Goal: Information Seeking & Learning: Learn about a topic

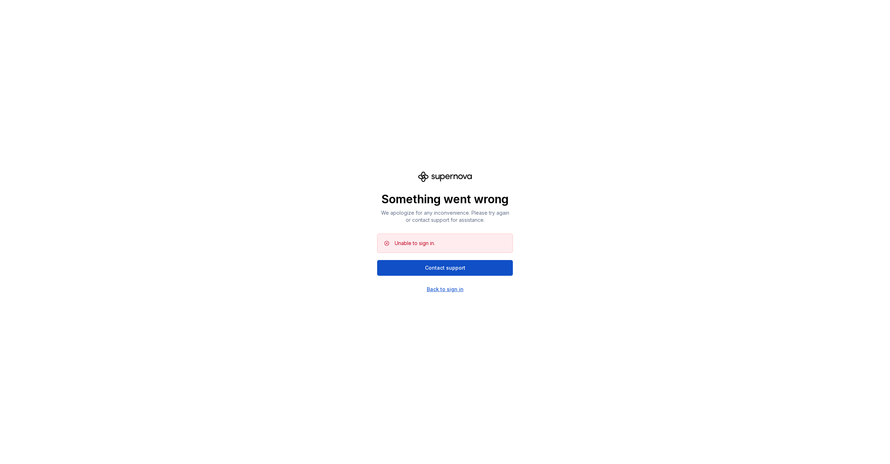
click at [455, 290] on div "Back to sign in" at bounding box center [445, 289] width 37 height 7
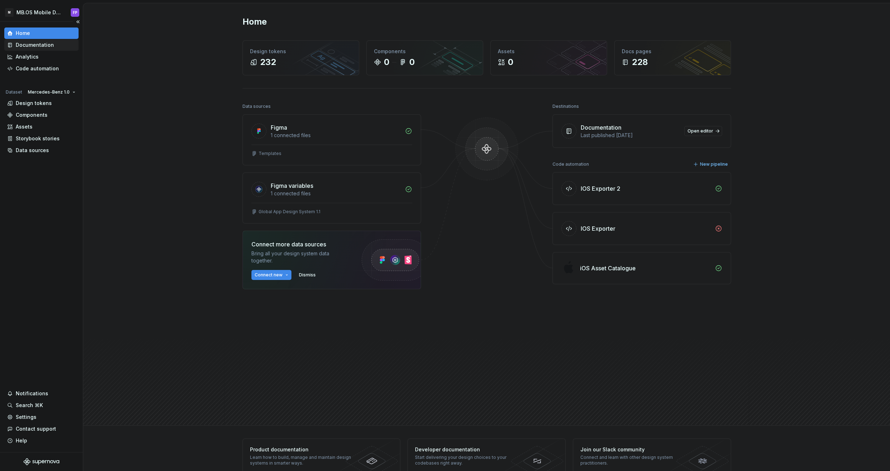
click at [36, 44] on div "Documentation" at bounding box center [35, 44] width 38 height 7
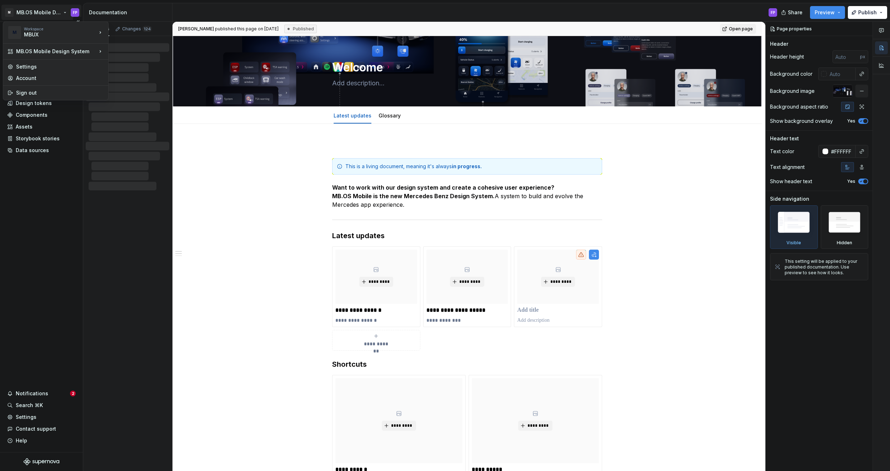
click at [44, 14] on html "M MB.OS Mobile Design System FP Home Documentation Analytics Code automation Da…" at bounding box center [445, 235] width 890 height 471
click at [133, 63] on div "MBUX-DesignSystem" at bounding box center [156, 64] width 73 height 7
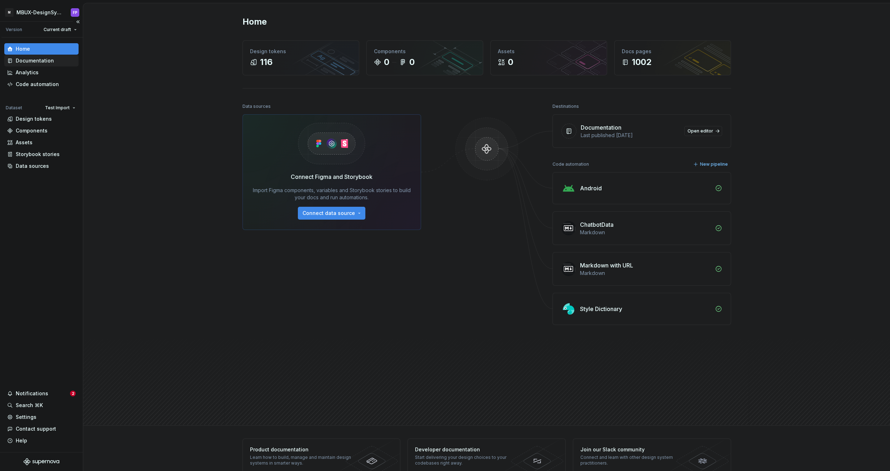
click at [48, 62] on div "Documentation" at bounding box center [35, 60] width 38 height 7
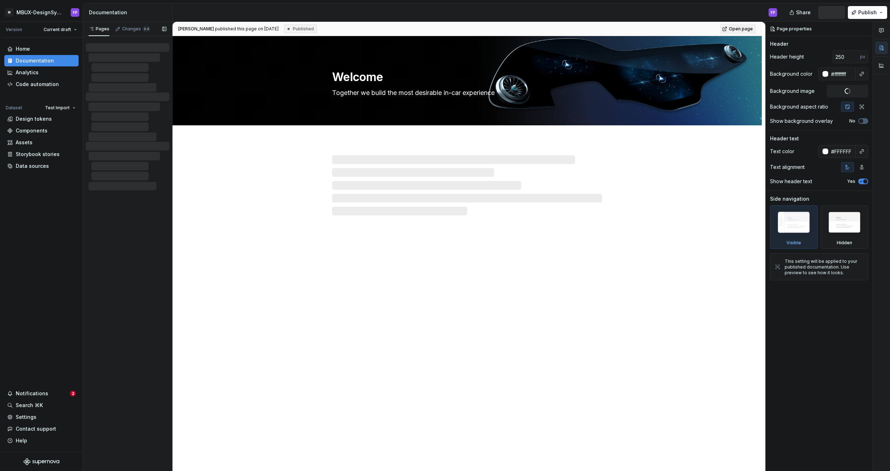
type textarea "*"
type textarea "MBUX Design System"
type textarea "Together we build the most desirable in-car experience"
type input "250"
type input "#ffffffff"
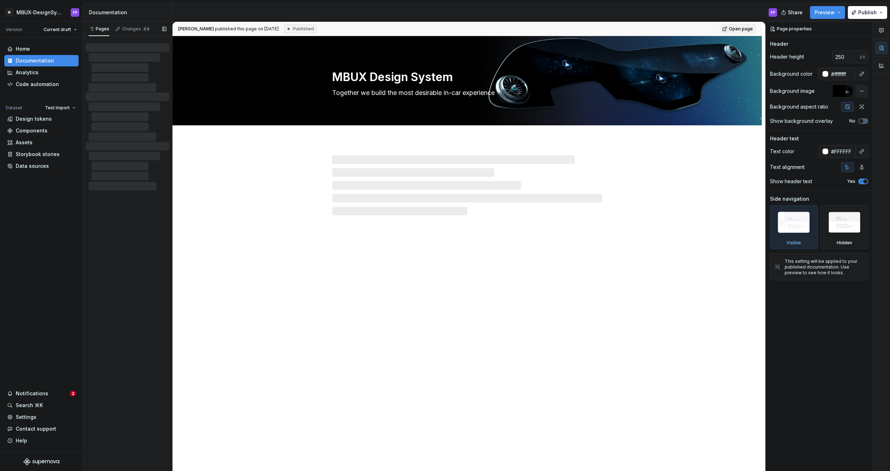
drag, startPoint x: 119, startPoint y: 64, endPoint x: 120, endPoint y: 43, distance: 20.7
click at [120, 44] on div at bounding box center [128, 67] width 84 height 49
click at [124, 29] on div "Changes 64" at bounding box center [136, 29] width 28 height 6
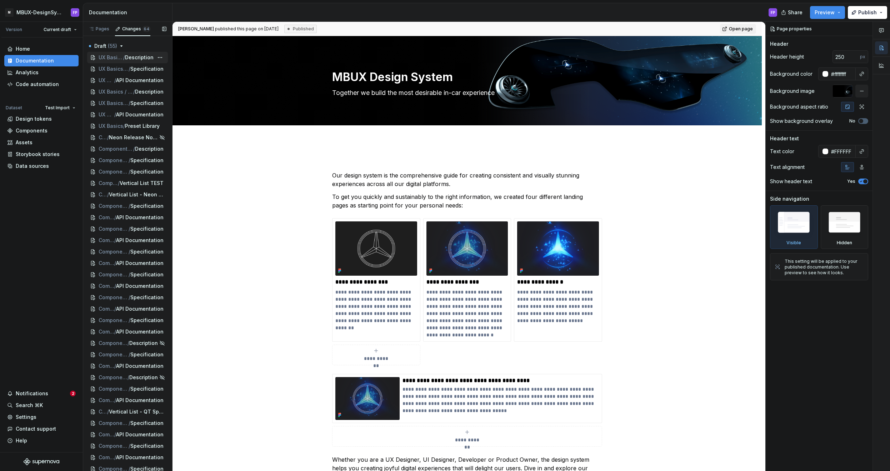
click at [117, 61] on div "UX Basics / Global Settings / Search in Generic Settings / Description" at bounding box center [127, 57] width 81 height 11
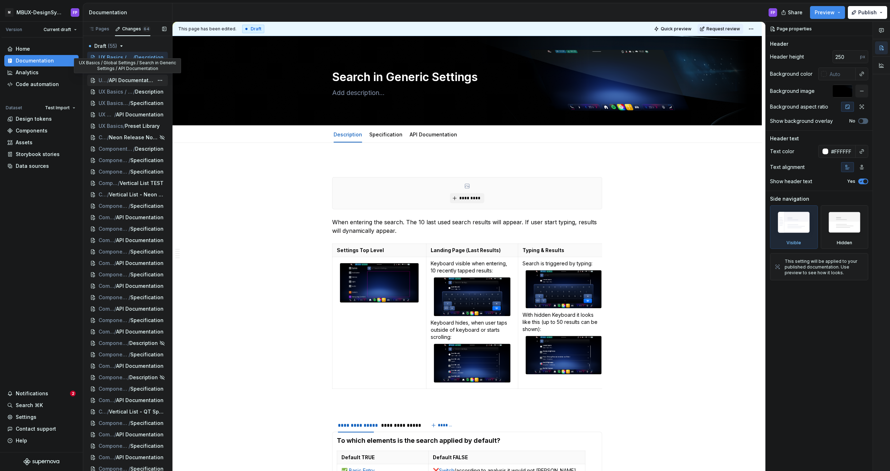
click at [112, 79] on span "API Documentation" at bounding box center [131, 80] width 45 height 7
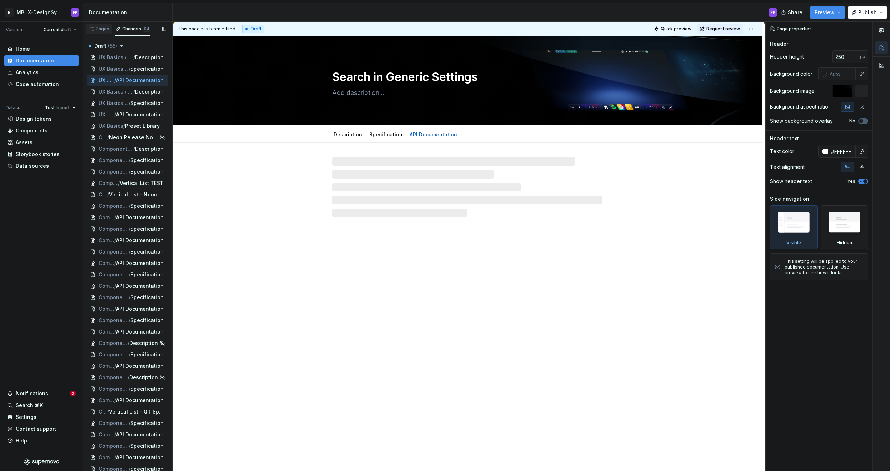
click at [101, 28] on div "Pages" at bounding box center [99, 29] width 21 height 6
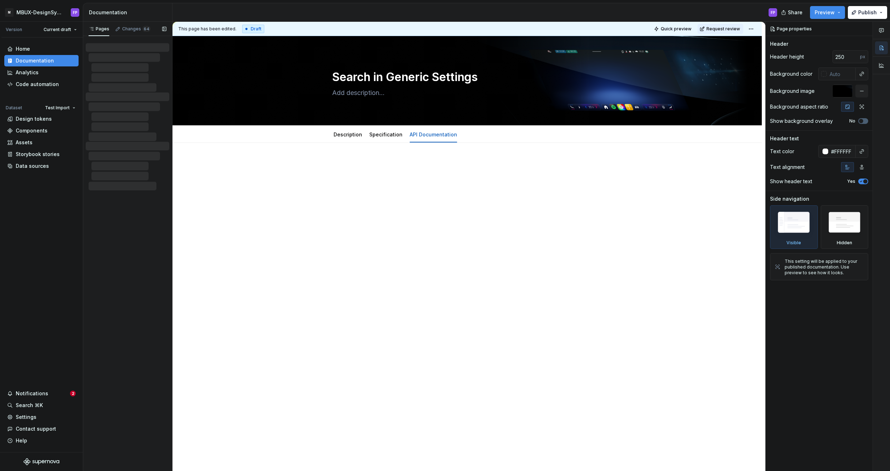
click at [116, 141] on div at bounding box center [129, 137] width 81 height 9
click at [123, 30] on div "Changes 64" at bounding box center [136, 29] width 28 height 6
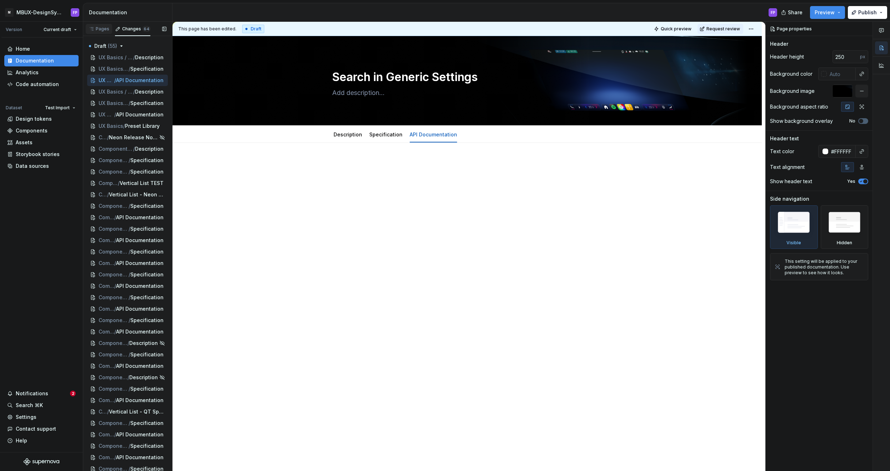
click at [98, 30] on div "Pages" at bounding box center [99, 29] width 21 height 6
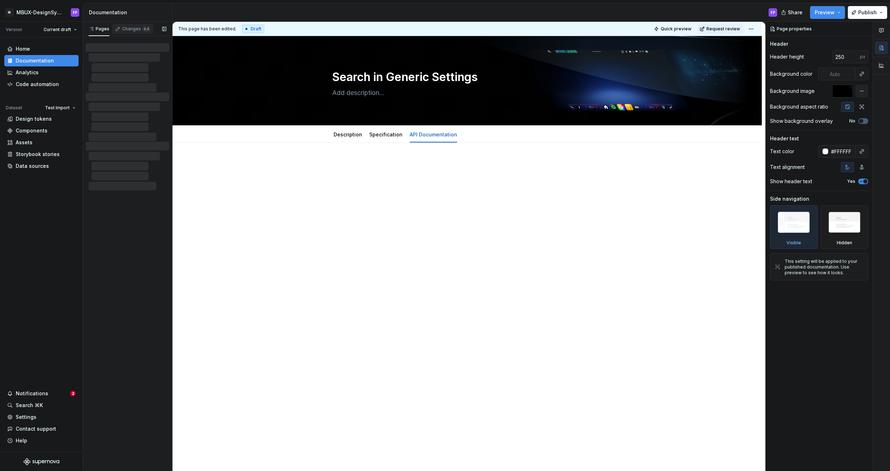
click at [133, 28] on div "Changes 64" at bounding box center [136, 29] width 28 height 6
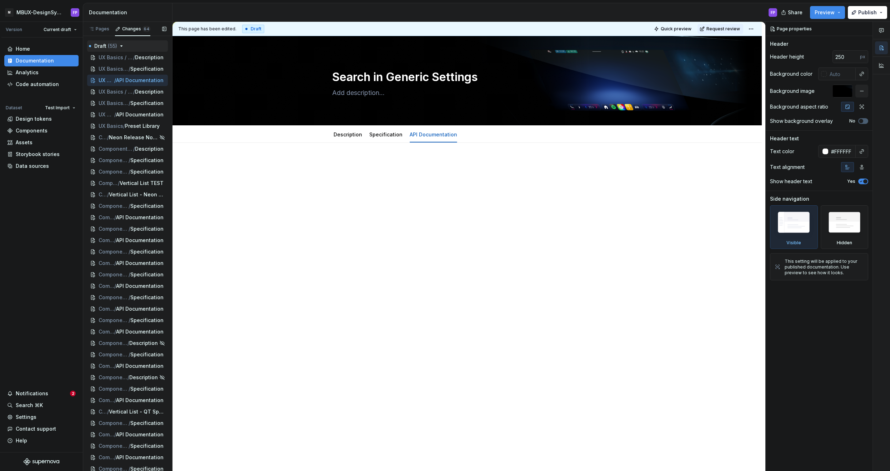
click at [115, 43] on span "( 55 )" at bounding box center [112, 46] width 9 height 6
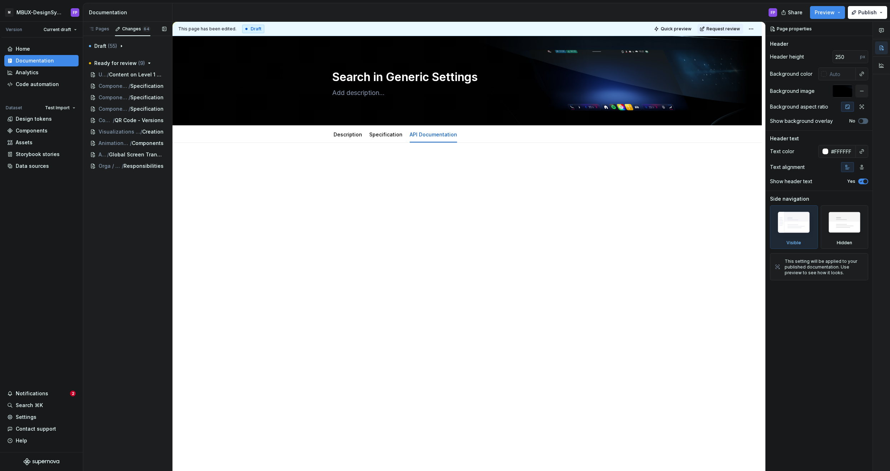
click at [119, 57] on div "Draft ( 55 ) Ready for review ( 9 ) UX Basics / Global Settings / Content on Le…" at bounding box center [127, 106] width 89 height 140
click at [140, 59] on button "Ready for review ( 9 )" at bounding box center [127, 63] width 81 height 11
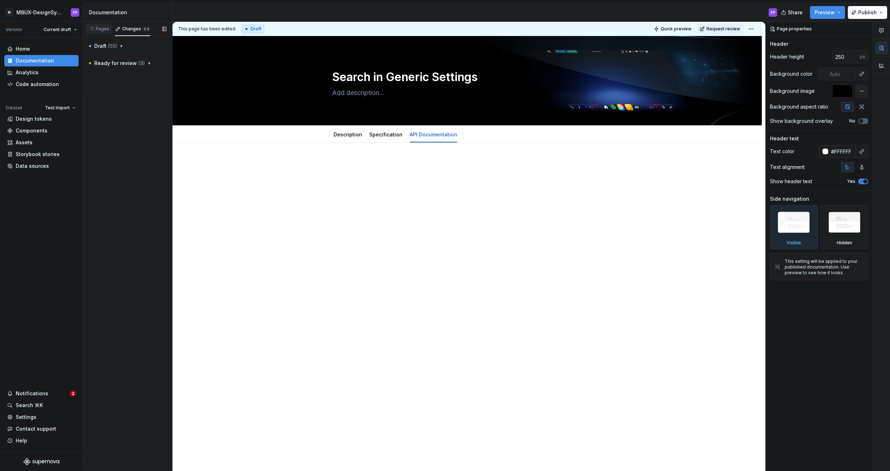
click at [102, 24] on div "Pages" at bounding box center [99, 29] width 26 height 10
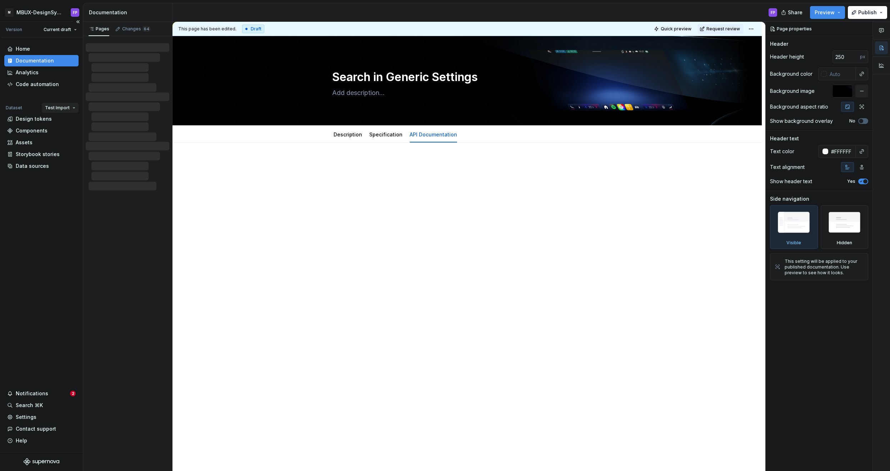
click at [60, 108] on html "M MBUX-DesignSystem FP Version Current draft Home Documentation Analytics Code …" at bounding box center [445, 235] width 890 height 471
click at [61, 121] on div "Default" at bounding box center [79, 121] width 46 height 7
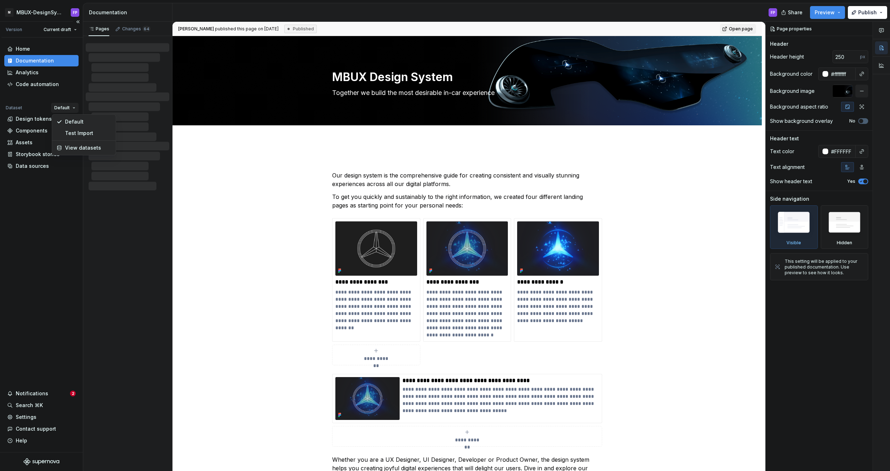
click at [65, 107] on html "M MBUX-DesignSystem FP Version Current draft Home Documentation Analytics Code …" at bounding box center [445, 235] width 890 height 471
drag, startPoint x: 120, startPoint y: 94, endPoint x: 116, endPoint y: 125, distance: 31.3
click at [120, 94] on div at bounding box center [128, 117] width 84 height 49
click at [116, 163] on div at bounding box center [130, 166] width 78 height 9
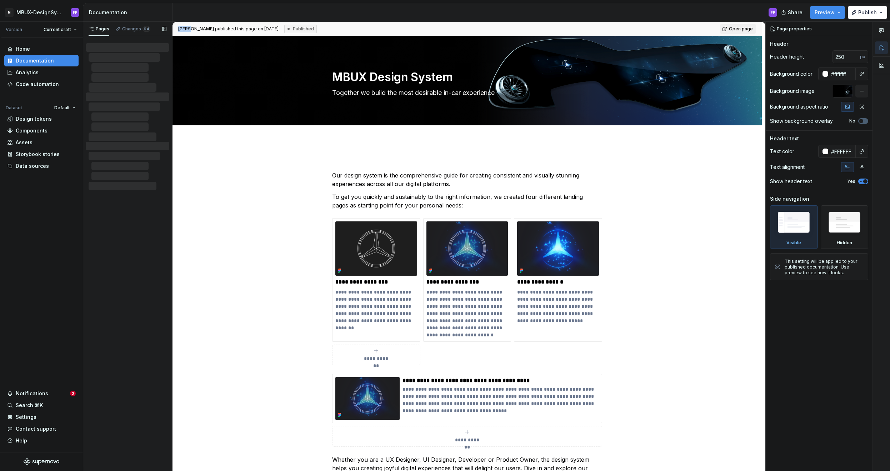
drag, startPoint x: 116, startPoint y: 163, endPoint x: 117, endPoint y: 320, distance: 156.9
click at [117, 320] on div "Pages Changes 64 Draft ( 55 ) UX Basics / Global Settings / Search in Generic S…" at bounding box center [127, 247] width 89 height 450
click at [37, 394] on div "Notifications" at bounding box center [32, 393] width 33 height 7
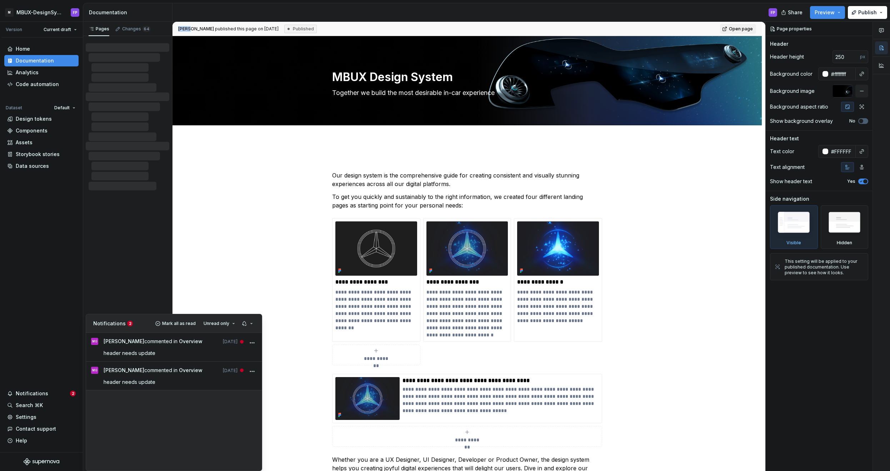
click at [279, 239] on html "M MBUX-DesignSystem FP Version Current draft Home Documentation Analytics Code …" at bounding box center [445, 235] width 890 height 471
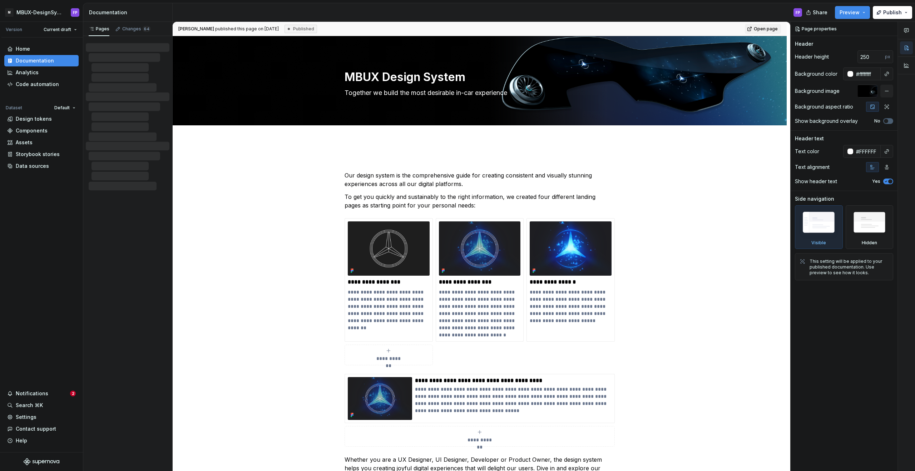
type textarea "*"
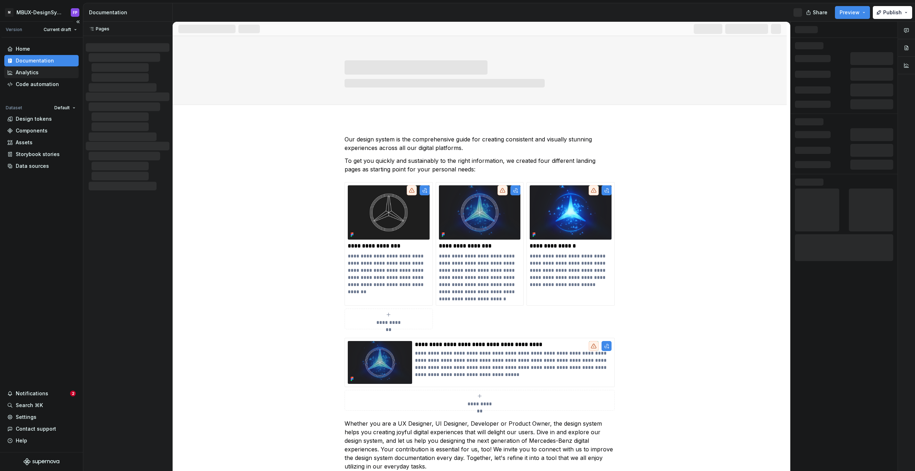
click at [23, 72] on div "Analytics" at bounding box center [27, 72] width 23 height 7
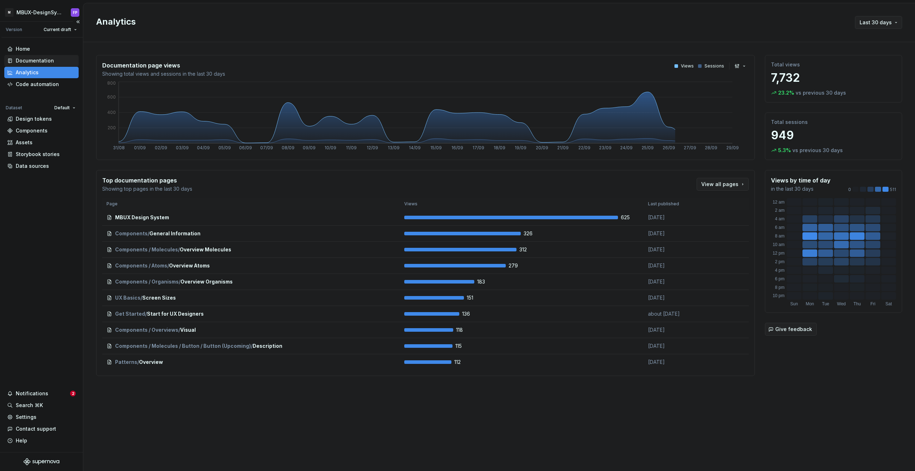
click at [33, 62] on div "Documentation" at bounding box center [35, 60] width 38 height 7
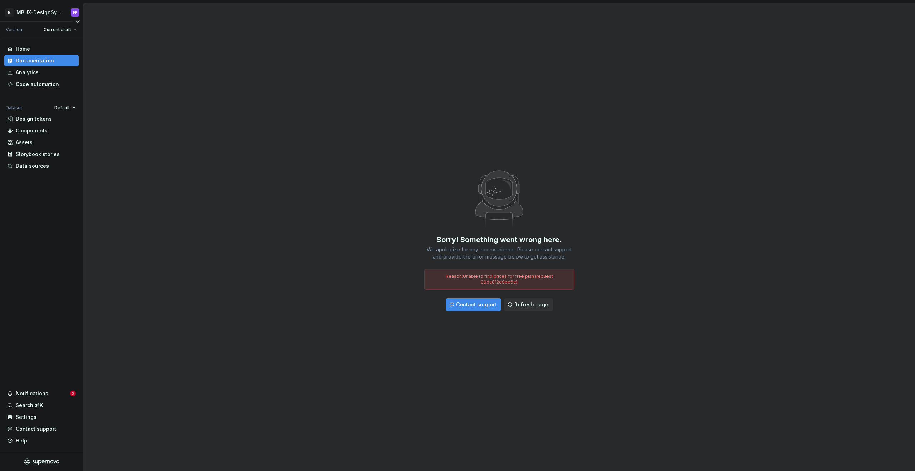
click at [33, 62] on div "Documentation" at bounding box center [35, 60] width 38 height 7
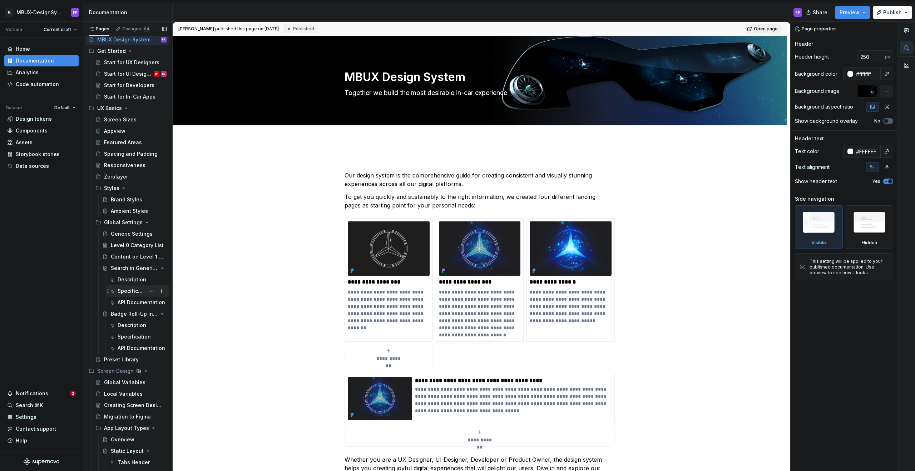
scroll to position [24, 0]
click at [123, 323] on div "Description" at bounding box center [142, 319] width 49 height 10
click at [125, 316] on div "Description" at bounding box center [132, 318] width 28 height 7
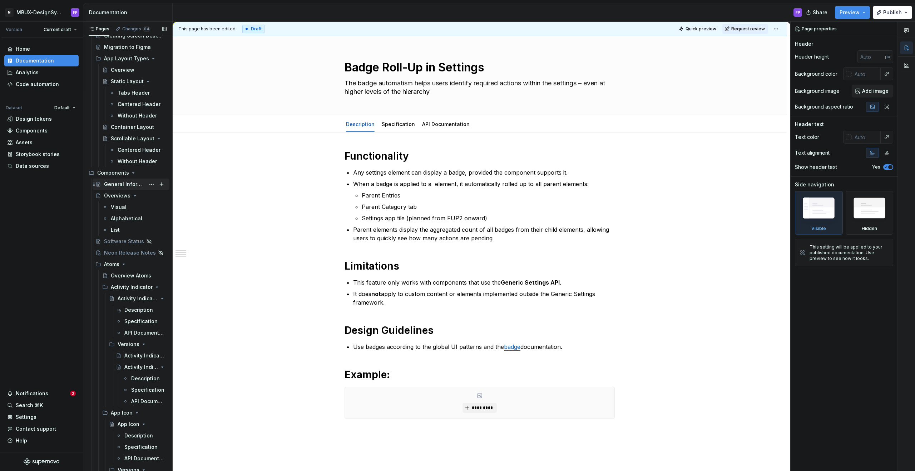
scroll to position [403, 0]
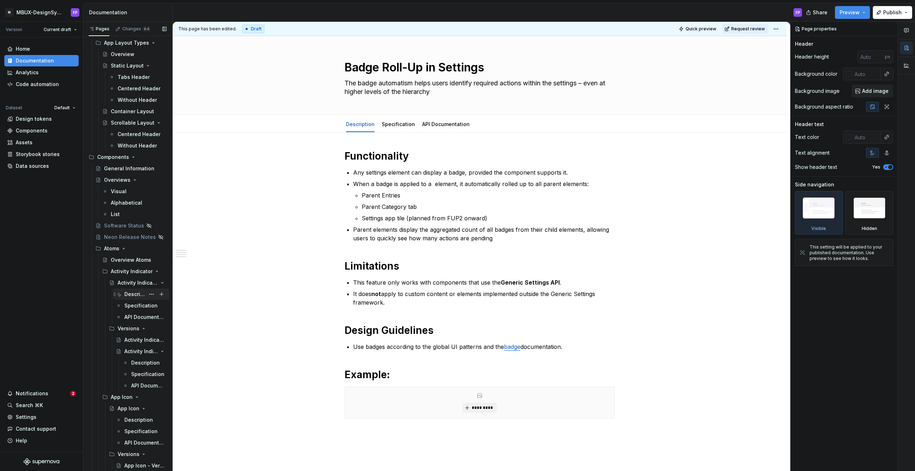
click at [124, 294] on div "Description" at bounding box center [141, 294] width 51 height 10
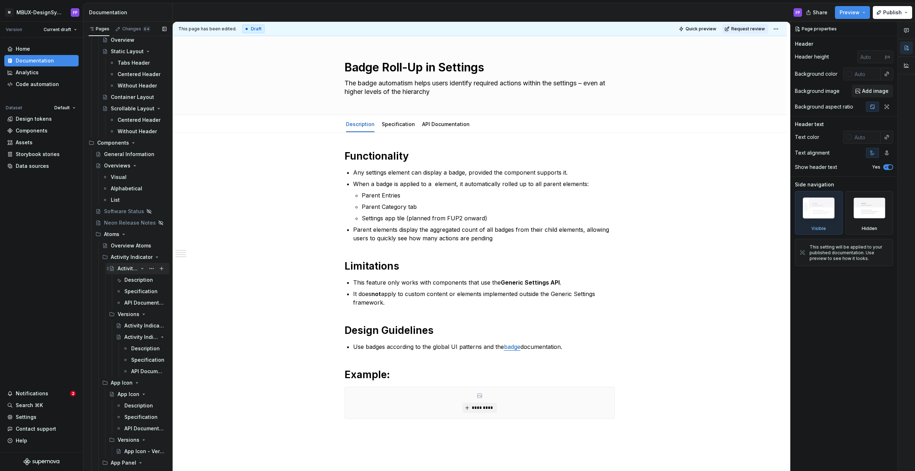
scroll to position [425, 0]
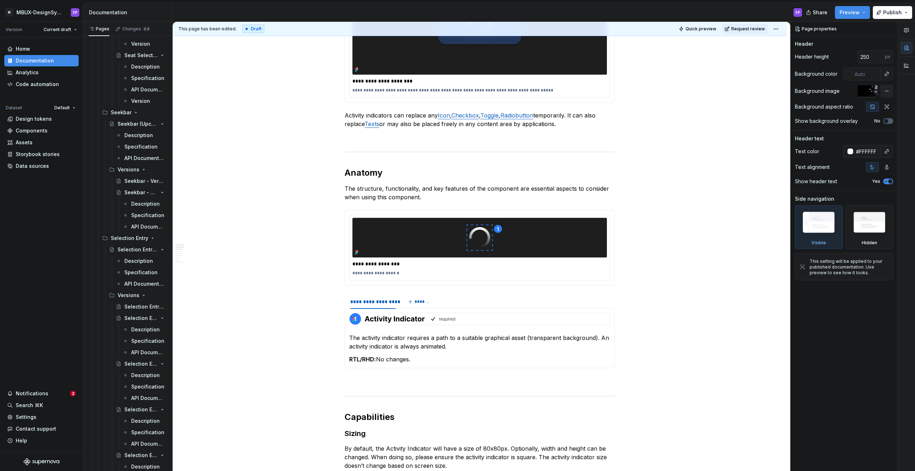
scroll to position [8688, 0]
click at [131, 264] on div "Specification" at bounding box center [134, 264] width 21 height 7
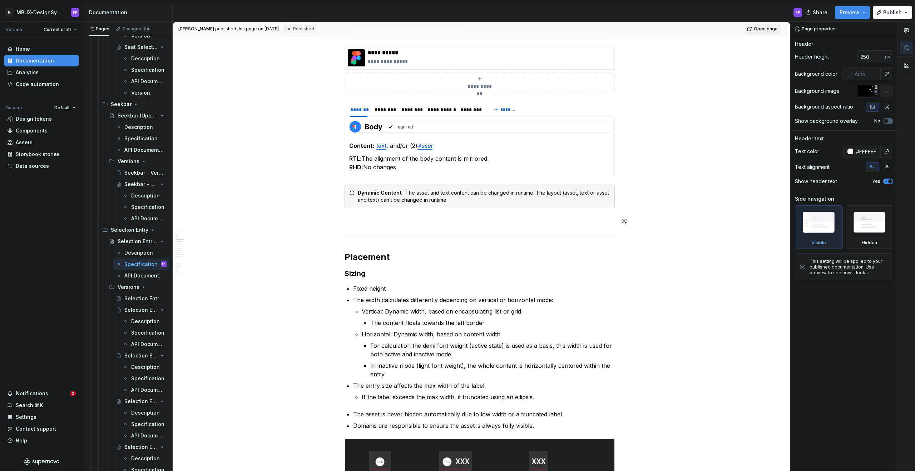
scroll to position [325, 0]
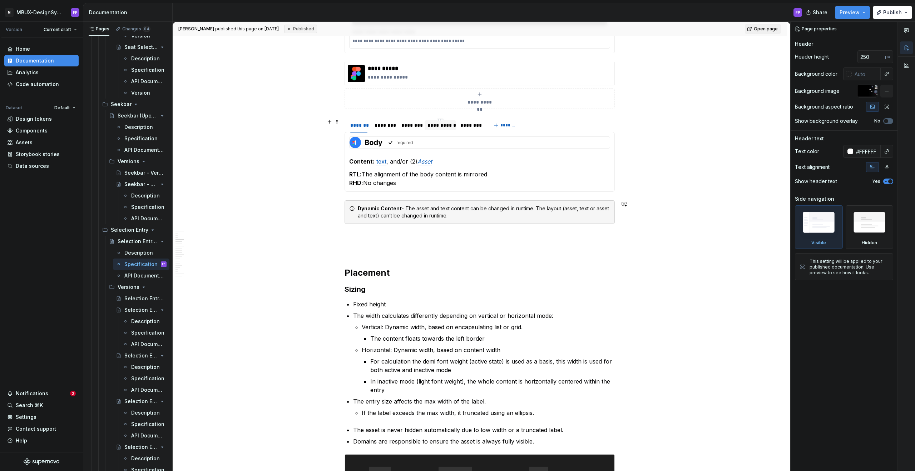
click at [442, 127] on div "**********" at bounding box center [440, 125] width 26 height 7
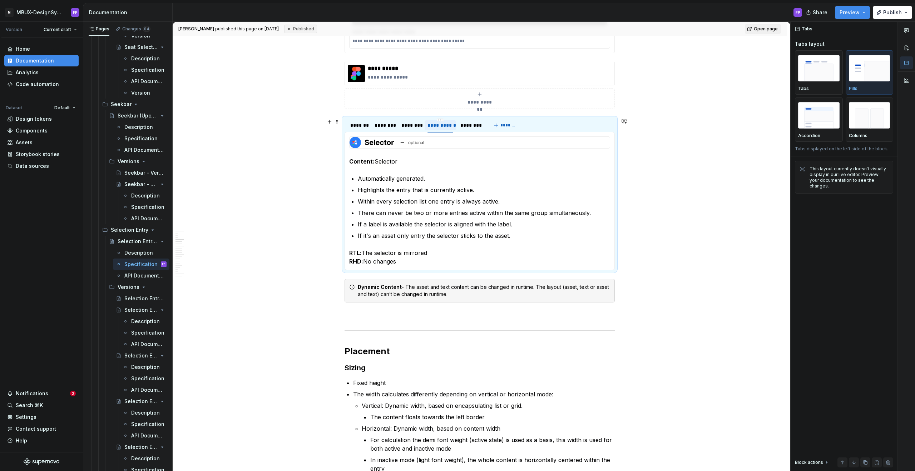
type textarea "*"
click at [476, 196] on ul "Automatically generated. Highlights the entry that is currently active. Within …" at bounding box center [484, 207] width 252 height 66
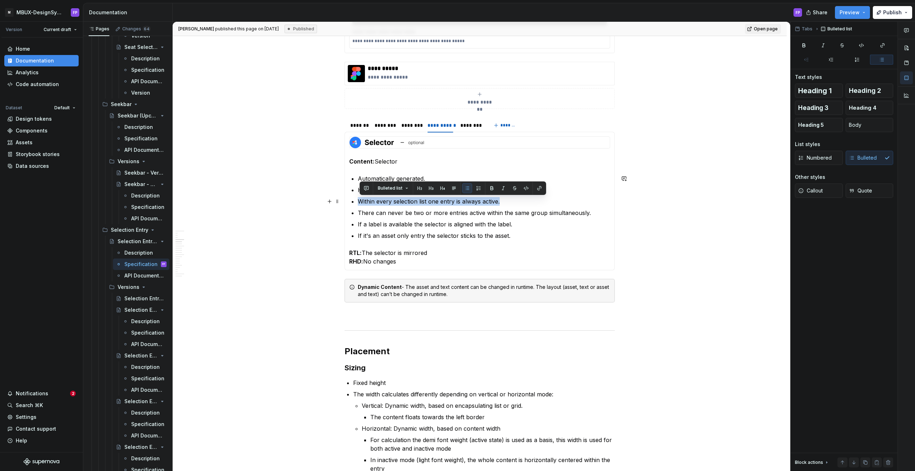
drag, startPoint x: 512, startPoint y: 200, endPoint x: 357, endPoint y: 198, distance: 155.4
click at [357, 198] on section-item-column "Content: Selector Automatically generated. Highlights the entry that is current…" at bounding box center [479, 200] width 261 height 129
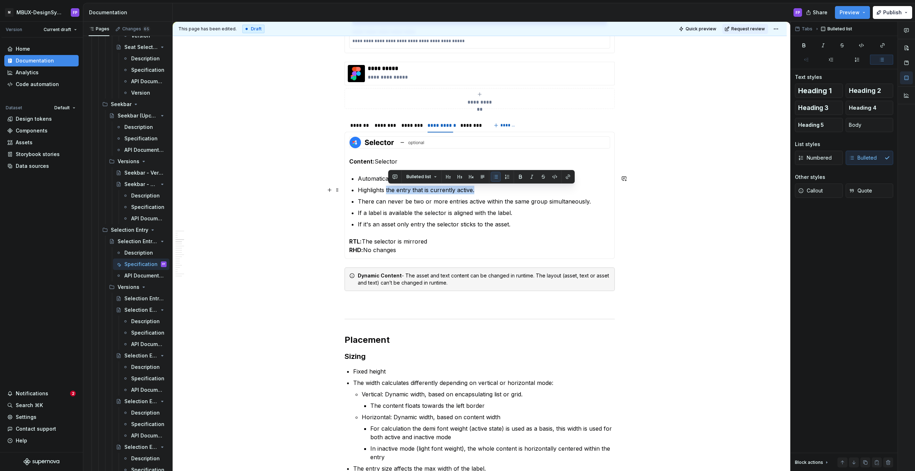
drag, startPoint x: 464, startPoint y: 190, endPoint x: 388, endPoint y: 190, distance: 75.8
click at [388, 190] on p "Highlights the entry that is currently active." at bounding box center [484, 190] width 252 height 9
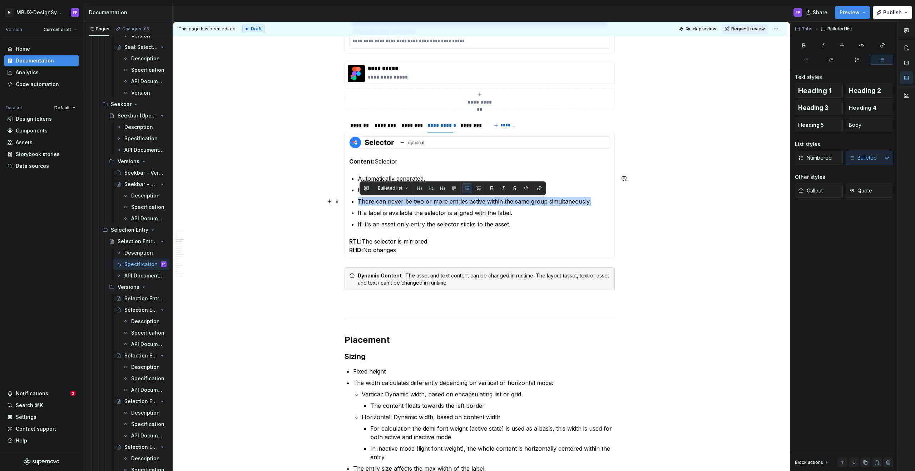
drag, startPoint x: 599, startPoint y: 203, endPoint x: 361, endPoint y: 202, distance: 238.7
click at [361, 202] on p "There can never be two or more entries active within the same group simultaneou…" at bounding box center [484, 201] width 252 height 9
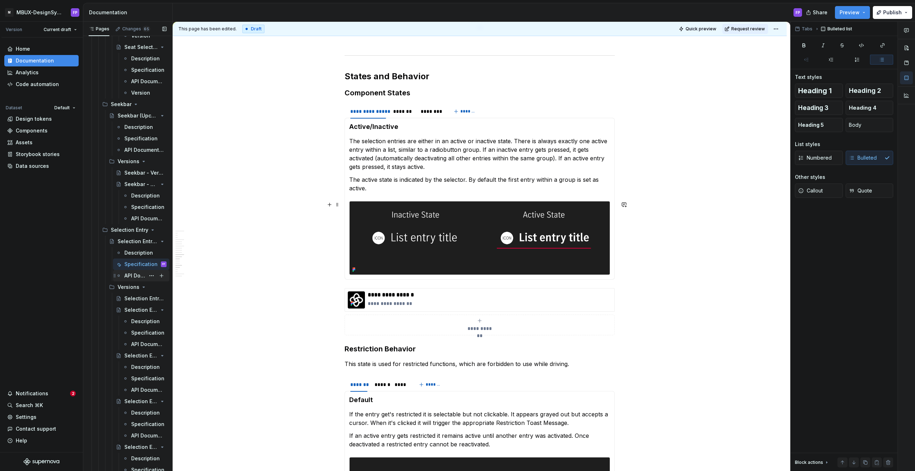
scroll to position [1613, 0]
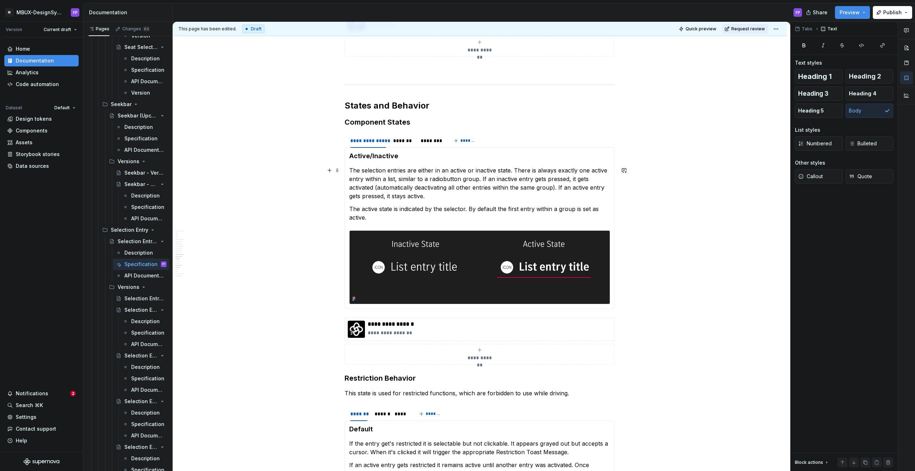
click at [511, 168] on p "The selection entries are either in an active or inactive state. There is alway…" at bounding box center [479, 183] width 261 height 34
click at [481, 179] on p "The selection entries are either in an active or inactive state. There is alway…" at bounding box center [479, 183] width 261 height 34
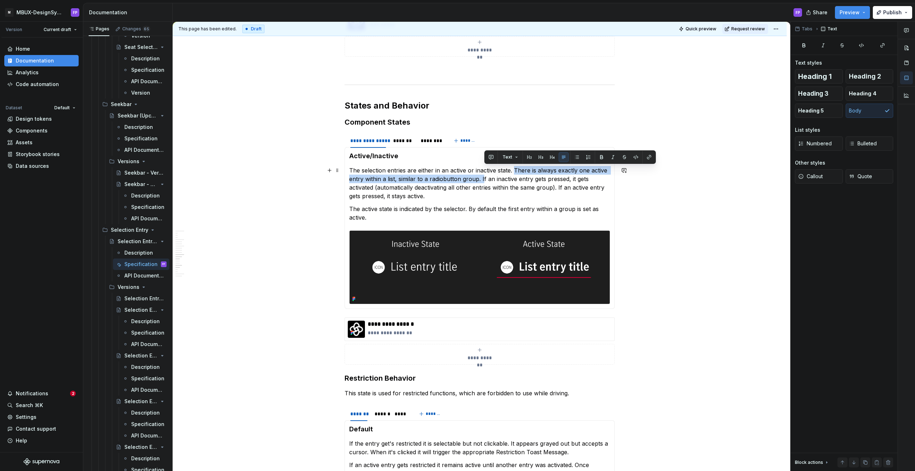
drag, startPoint x: 483, startPoint y: 179, endPoint x: 516, endPoint y: 170, distance: 34.2
click at [516, 170] on p "The selection entries are either in an active or inactive state. There is alway…" at bounding box center [479, 183] width 261 height 34
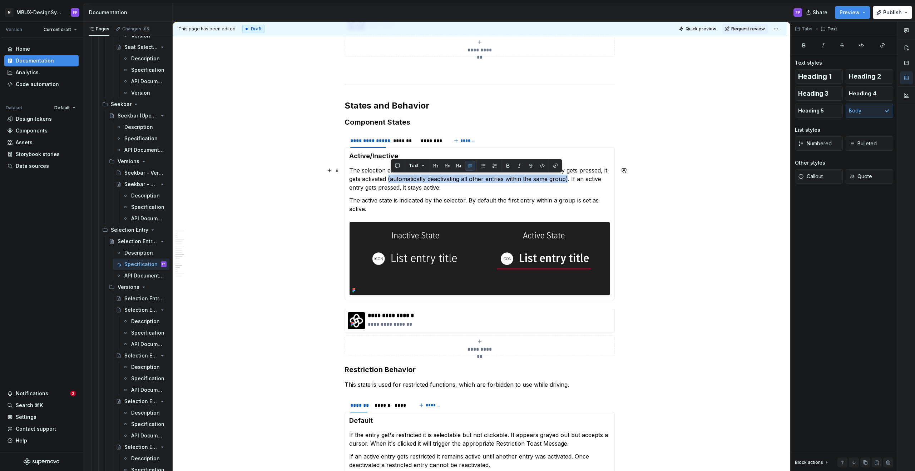
drag, startPoint x: 390, startPoint y: 180, endPoint x: 571, endPoint y: 178, distance: 180.8
click at [571, 178] on p "The selection entries are either in an active or inactive state. If an inactive…" at bounding box center [479, 179] width 261 height 26
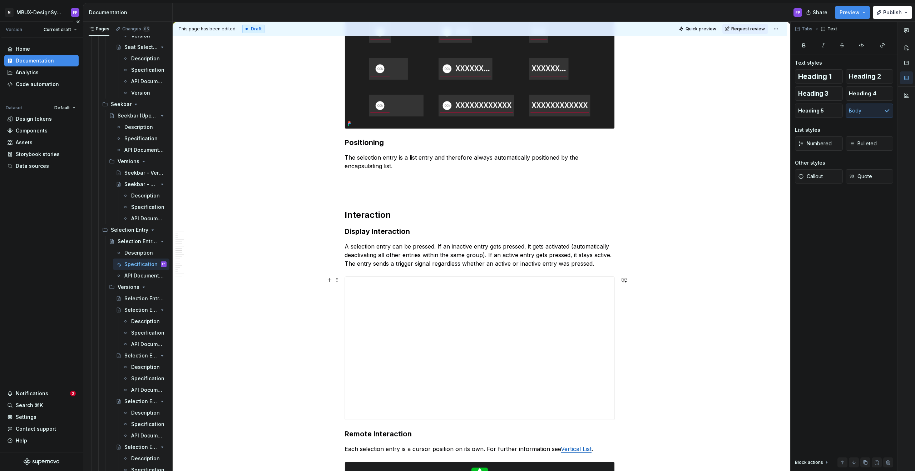
scroll to position [827, 0]
click at [486, 258] on p "A selection entry can be pressed. If an inactive entry gets pressed, it gets ac…" at bounding box center [479, 255] width 270 height 26
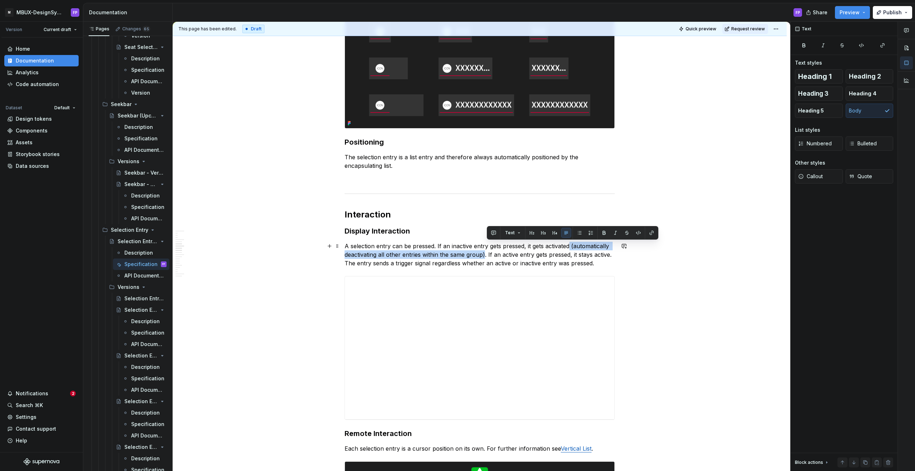
drag, startPoint x: 487, startPoint y: 254, endPoint x: 571, endPoint y: 245, distance: 84.5
click at [571, 245] on p "A selection entry can be pressed. If an inactive entry gets pressed, it gets ac…" at bounding box center [479, 255] width 270 height 26
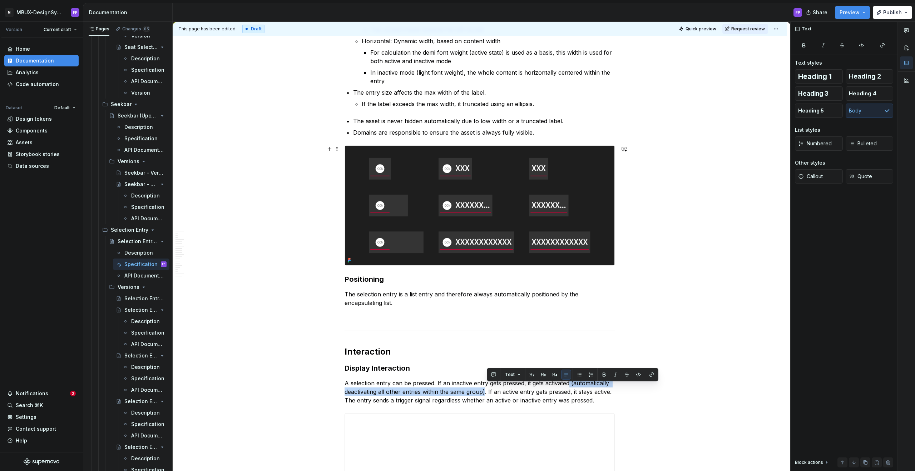
scroll to position [697, 0]
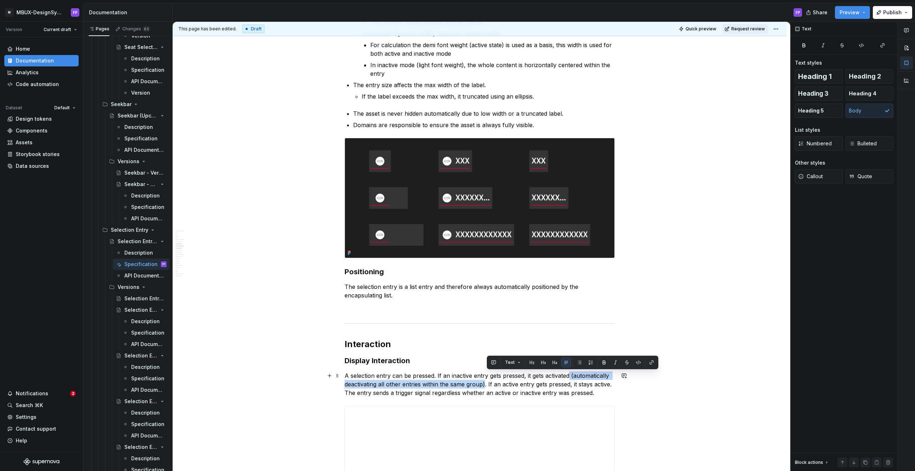
click at [486, 383] on p "A selection entry can be pressed. If an inactive entry gets pressed, it gets ac…" at bounding box center [479, 385] width 270 height 26
drag, startPoint x: 487, startPoint y: 384, endPoint x: 571, endPoint y: 374, distance: 84.5
click at [571, 374] on p "A selection entry can be pressed. If an inactive entry gets pressed, it gets ac…" at bounding box center [479, 385] width 270 height 26
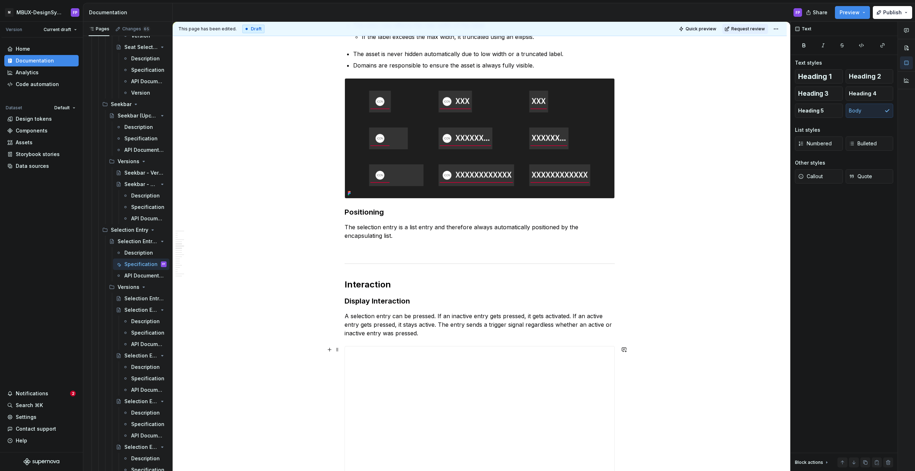
scroll to position [762, 0]
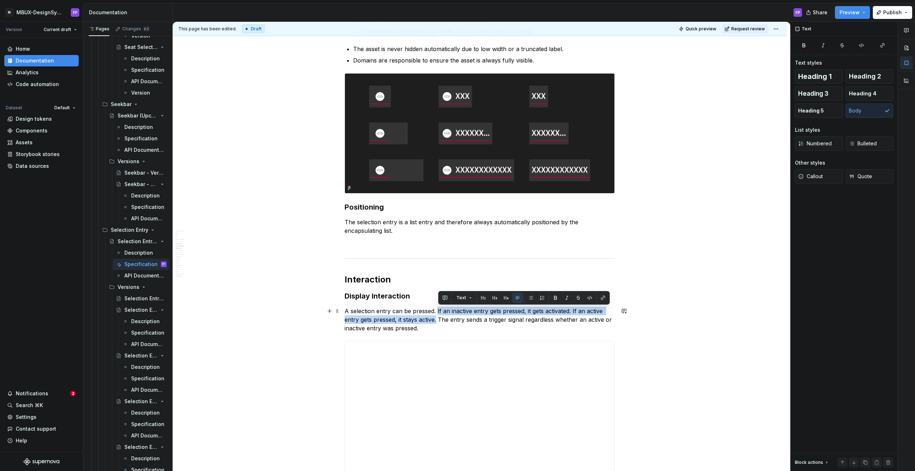
drag, startPoint x: 438, startPoint y: 310, endPoint x: 438, endPoint y: 320, distance: 9.7
click at [438, 320] on p "A selection entry can be pressed. If an inactive entry gets pressed, it gets ac…" at bounding box center [479, 320] width 270 height 26
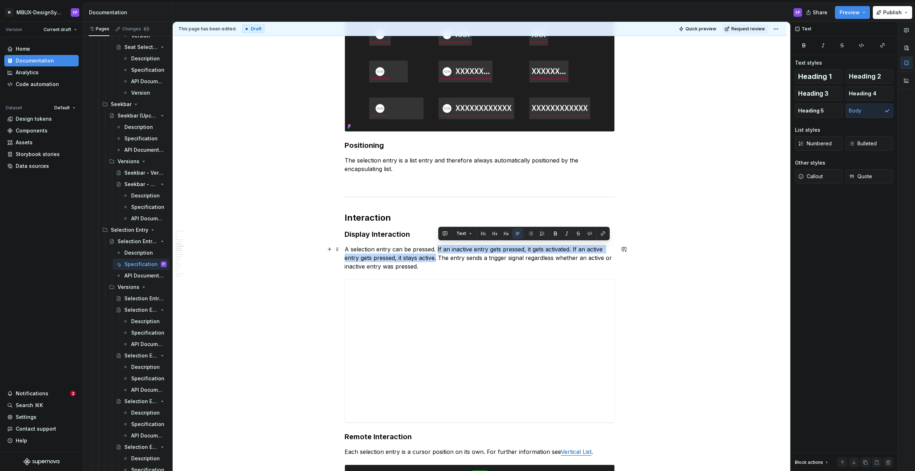
scroll to position [828, 0]
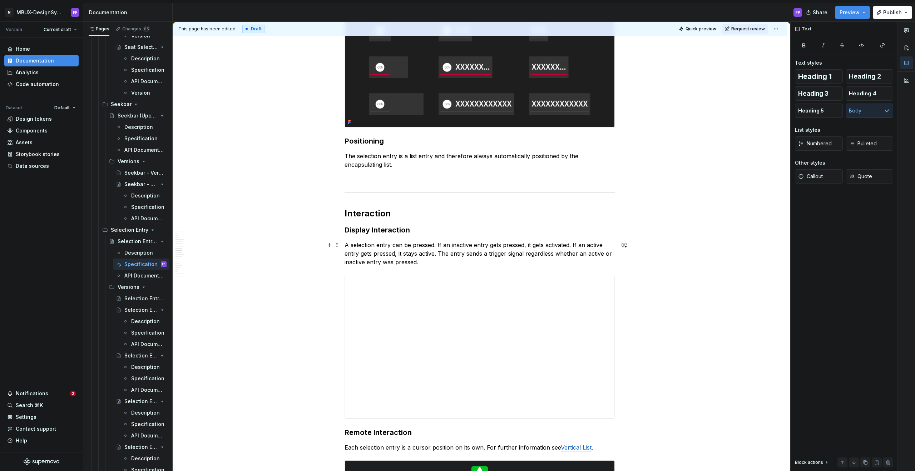
click at [448, 262] on p "A selection entry can be pressed. If an inactive entry gets pressed, it gets ac…" at bounding box center [479, 254] width 270 height 26
click at [438, 244] on p "A selection entry can be pressed. If an inactive entry gets pressed, it gets ac…" at bounding box center [479, 254] width 270 height 26
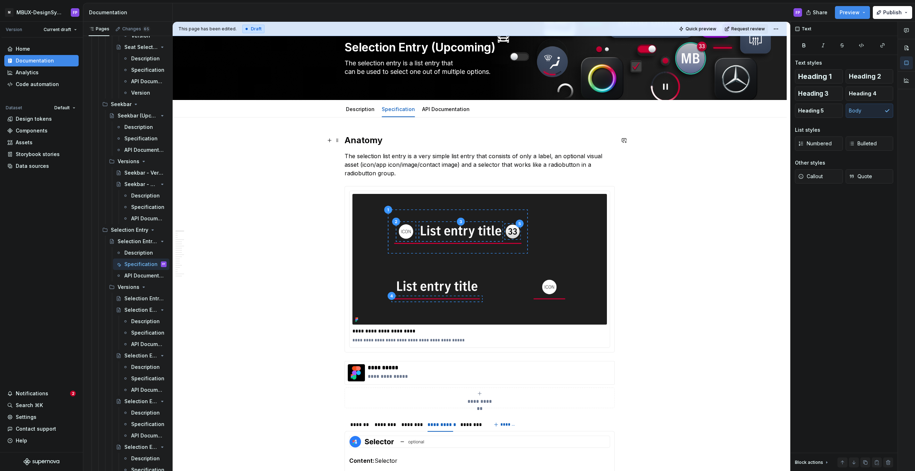
scroll to position [26, 0]
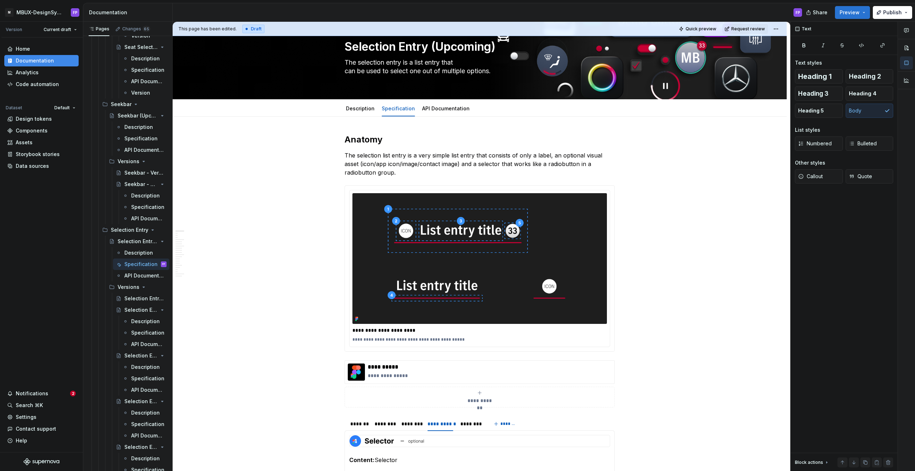
click at [863, 11] on button "Preview" at bounding box center [852, 12] width 35 height 13
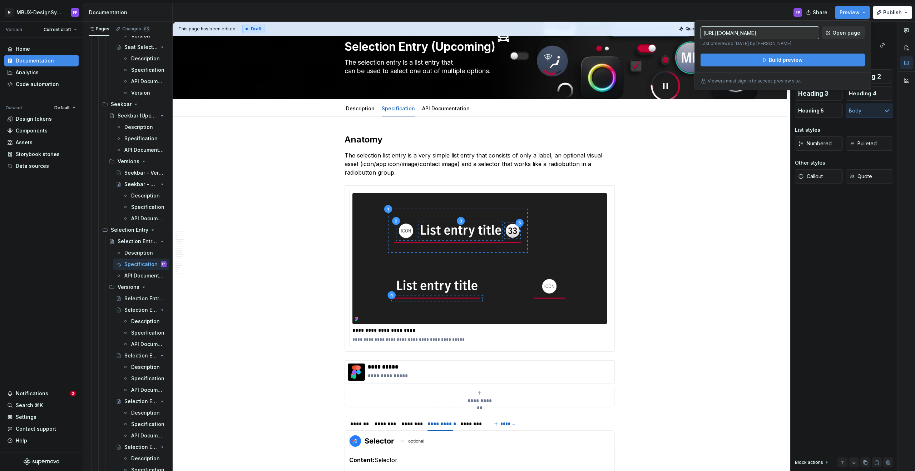
click at [849, 32] on span "Open page" at bounding box center [846, 32] width 28 height 7
click at [799, 64] on button "Build preview" at bounding box center [782, 60] width 164 height 13
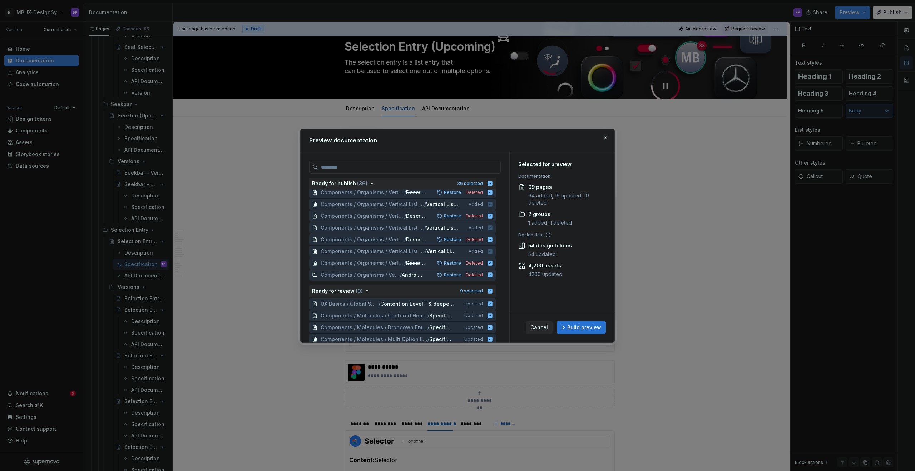
scroll to position [335, 0]
click at [585, 325] on span "Build preview" at bounding box center [584, 327] width 34 height 7
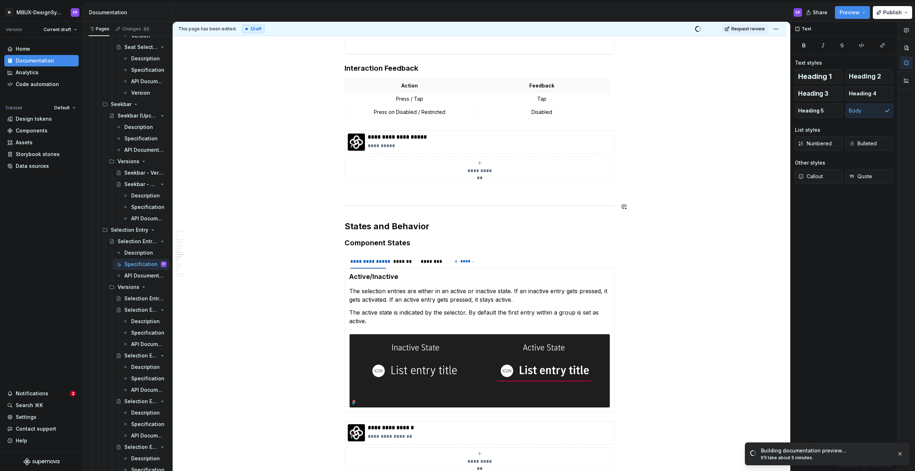
scroll to position [1471, 0]
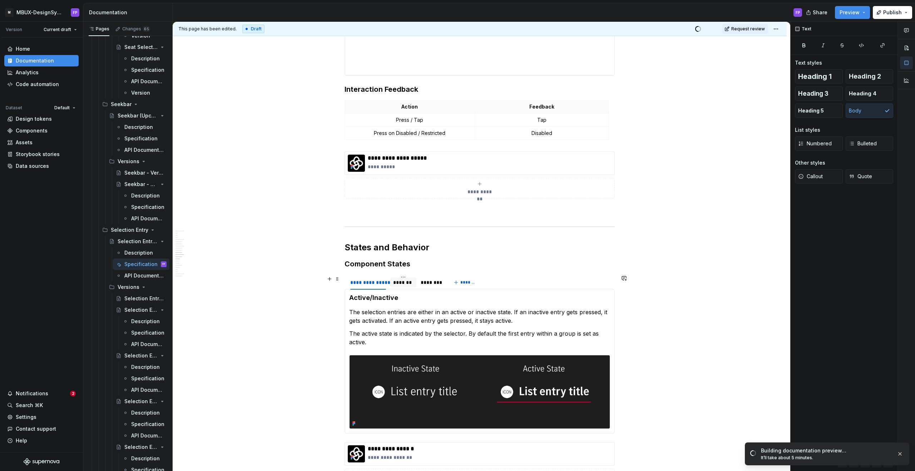
click at [408, 283] on div "*******" at bounding box center [403, 282] width 20 height 7
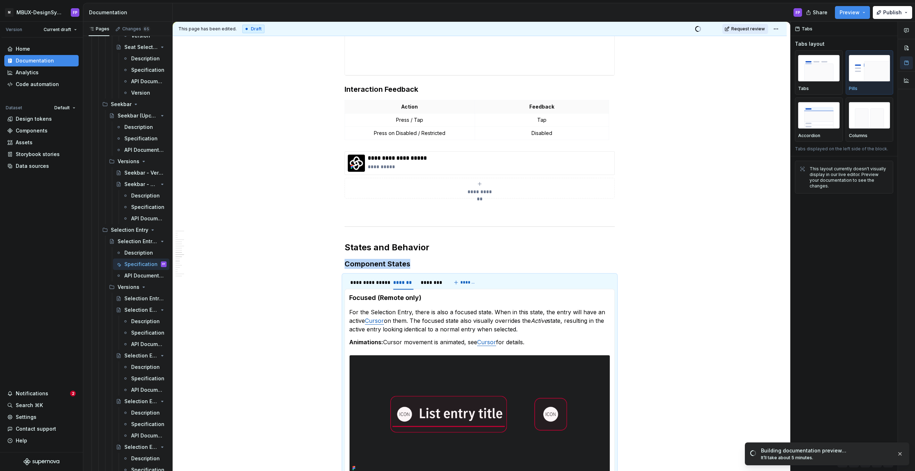
click at [740, 28] on span "Request review" at bounding box center [748, 29] width 34 height 6
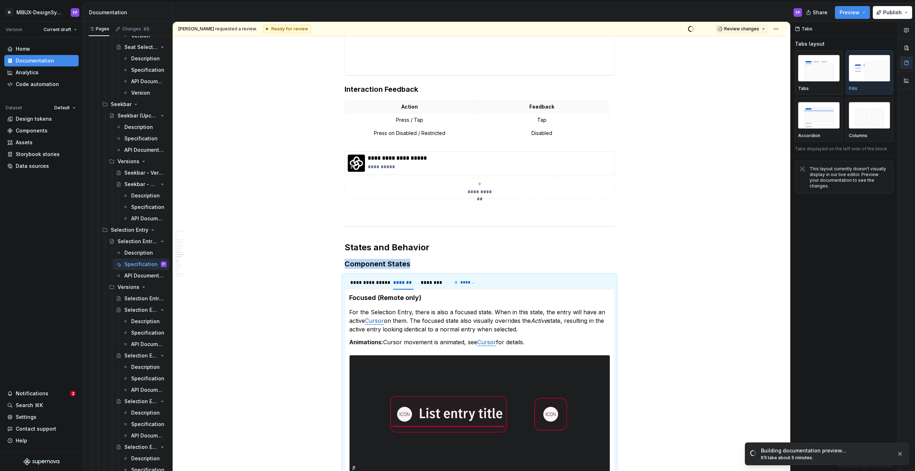
click at [740, 28] on span "Review changes" at bounding box center [741, 29] width 35 height 6
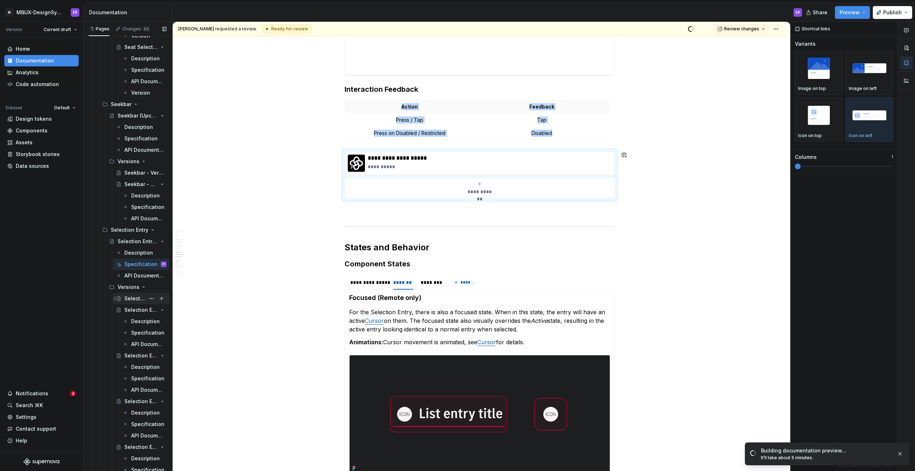
scroll to position [1469, 0]
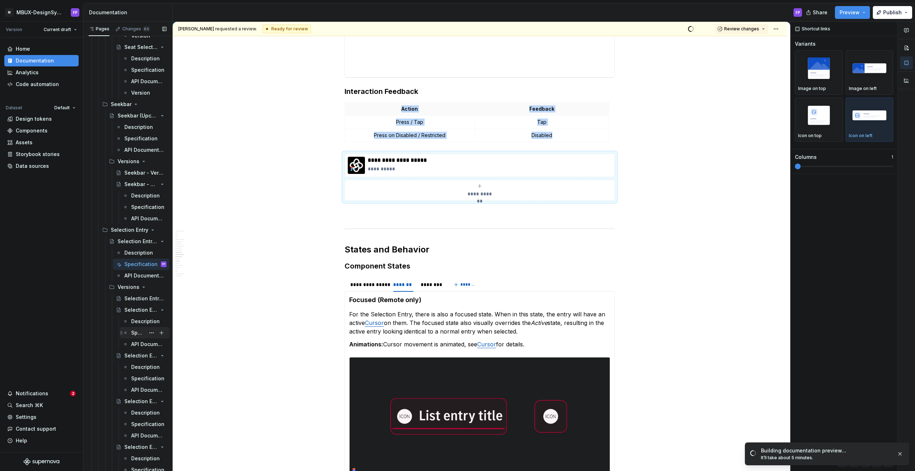
click at [134, 331] on div "Specification" at bounding box center [138, 332] width 14 height 7
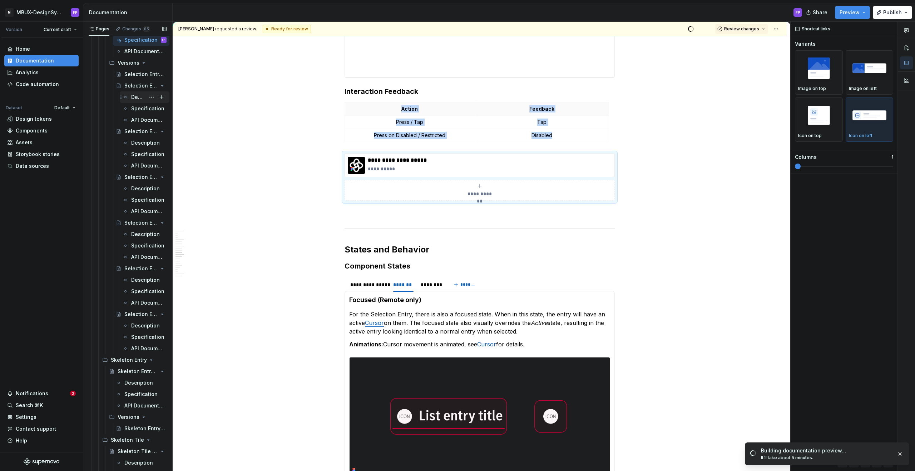
scroll to position [8895, 0]
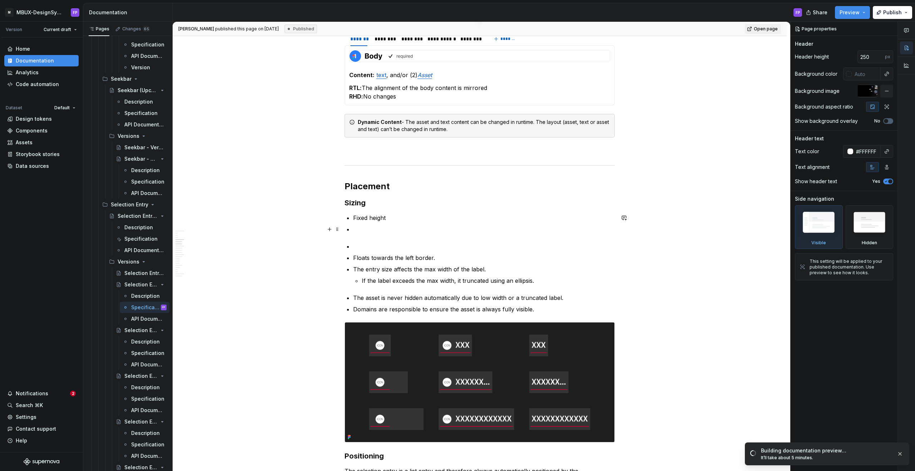
scroll to position [399, 0]
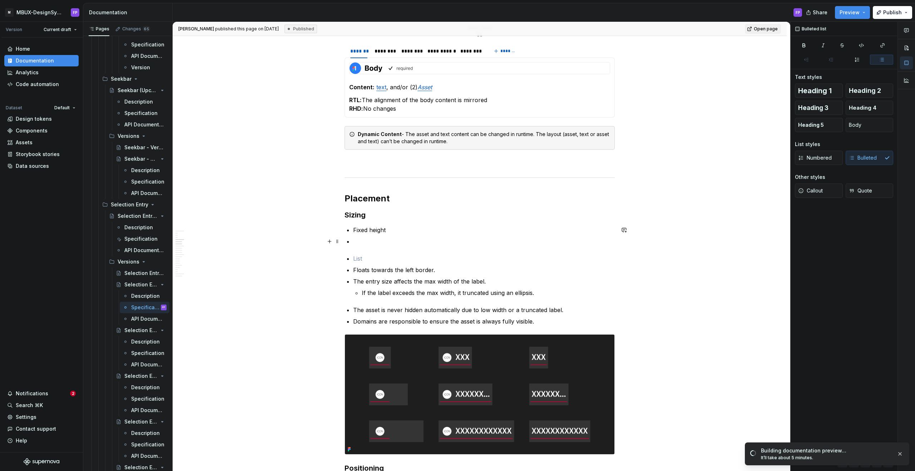
click at [367, 244] on p at bounding box center [484, 241] width 262 height 9
click at [362, 258] on p at bounding box center [484, 258] width 262 height 9
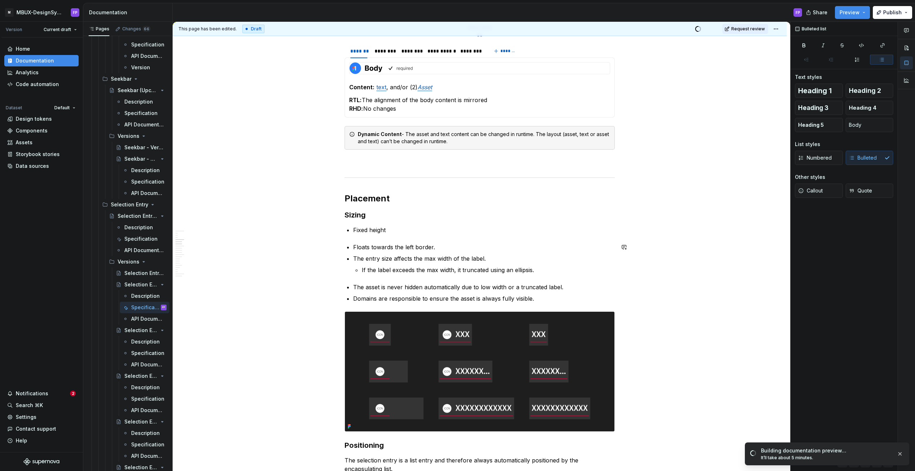
type textarea "*"
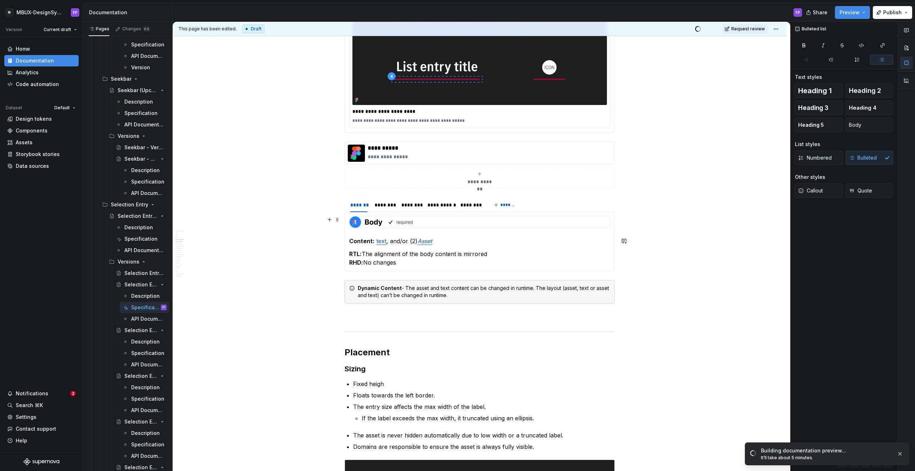
scroll to position [186, 0]
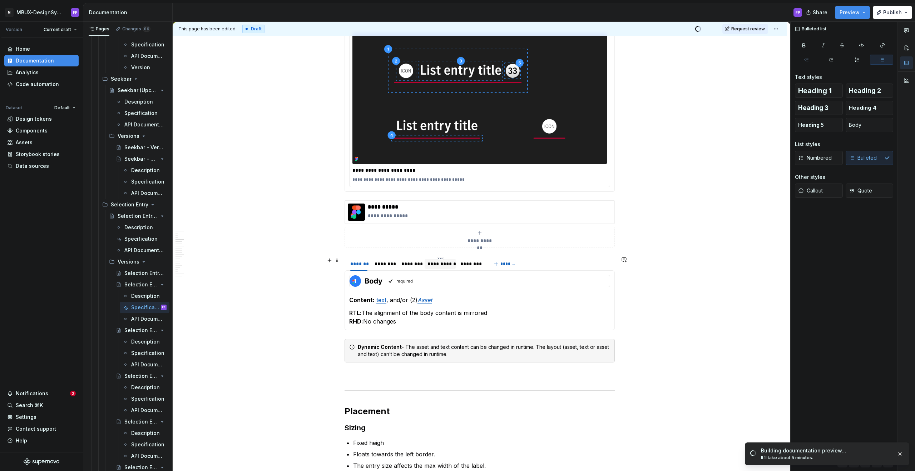
click at [445, 264] on div "**********" at bounding box center [440, 263] width 26 height 7
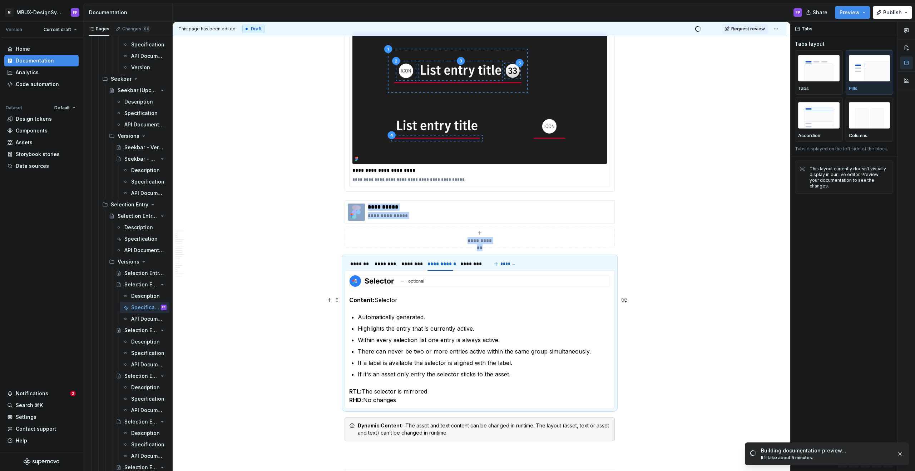
scroll to position [185, 0]
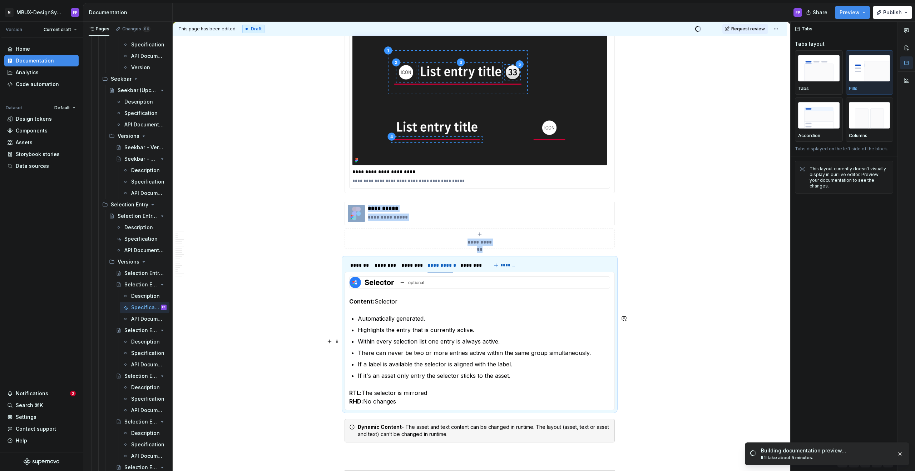
click at [515, 342] on p "Within every selection list one entry is always active." at bounding box center [484, 341] width 252 height 9
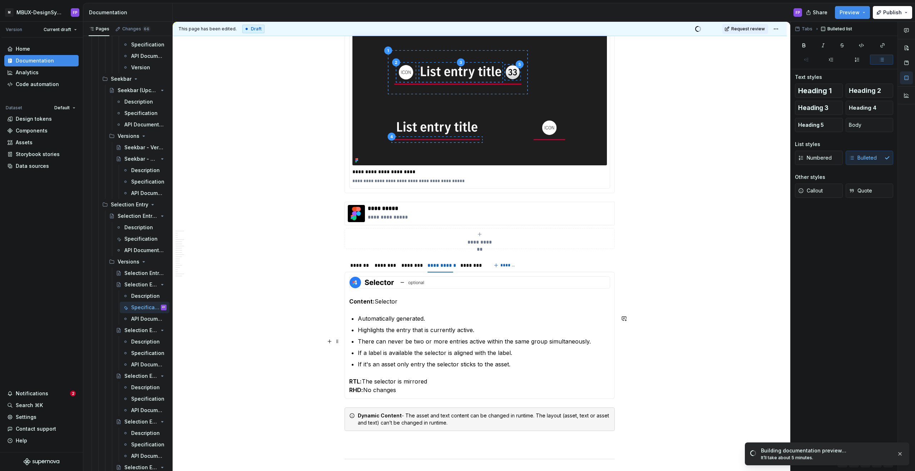
click at [600, 344] on p "There can never be two or more entries active within the same group simultaneou…" at bounding box center [484, 341] width 252 height 9
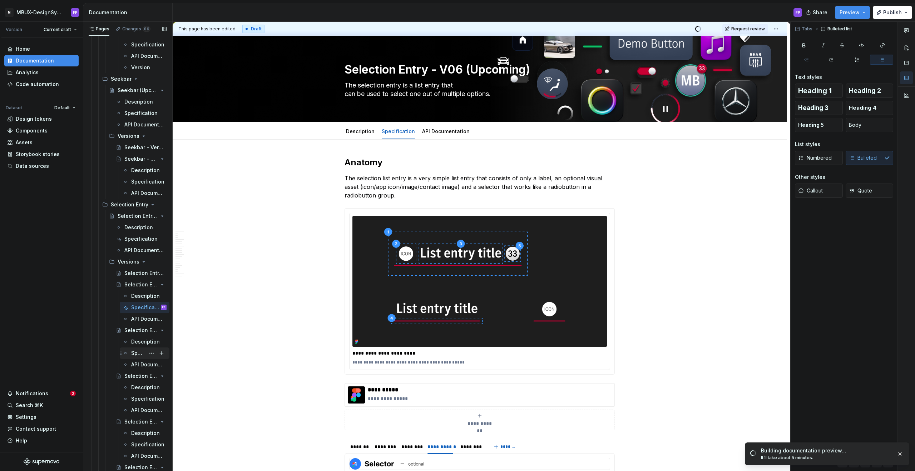
scroll to position [8716, 0]
click at [137, 351] on div "Specification" at bounding box center [138, 350] width 14 height 7
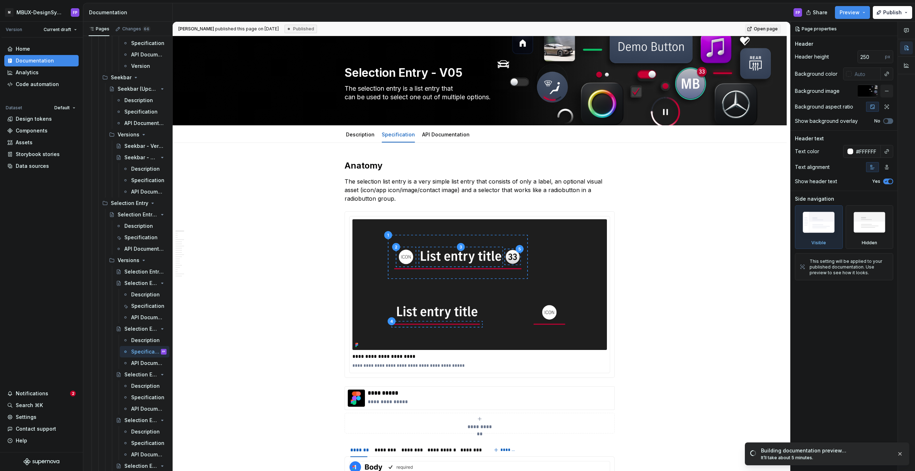
type textarea "*"
